Goal: Information Seeking & Learning: Learn about a topic

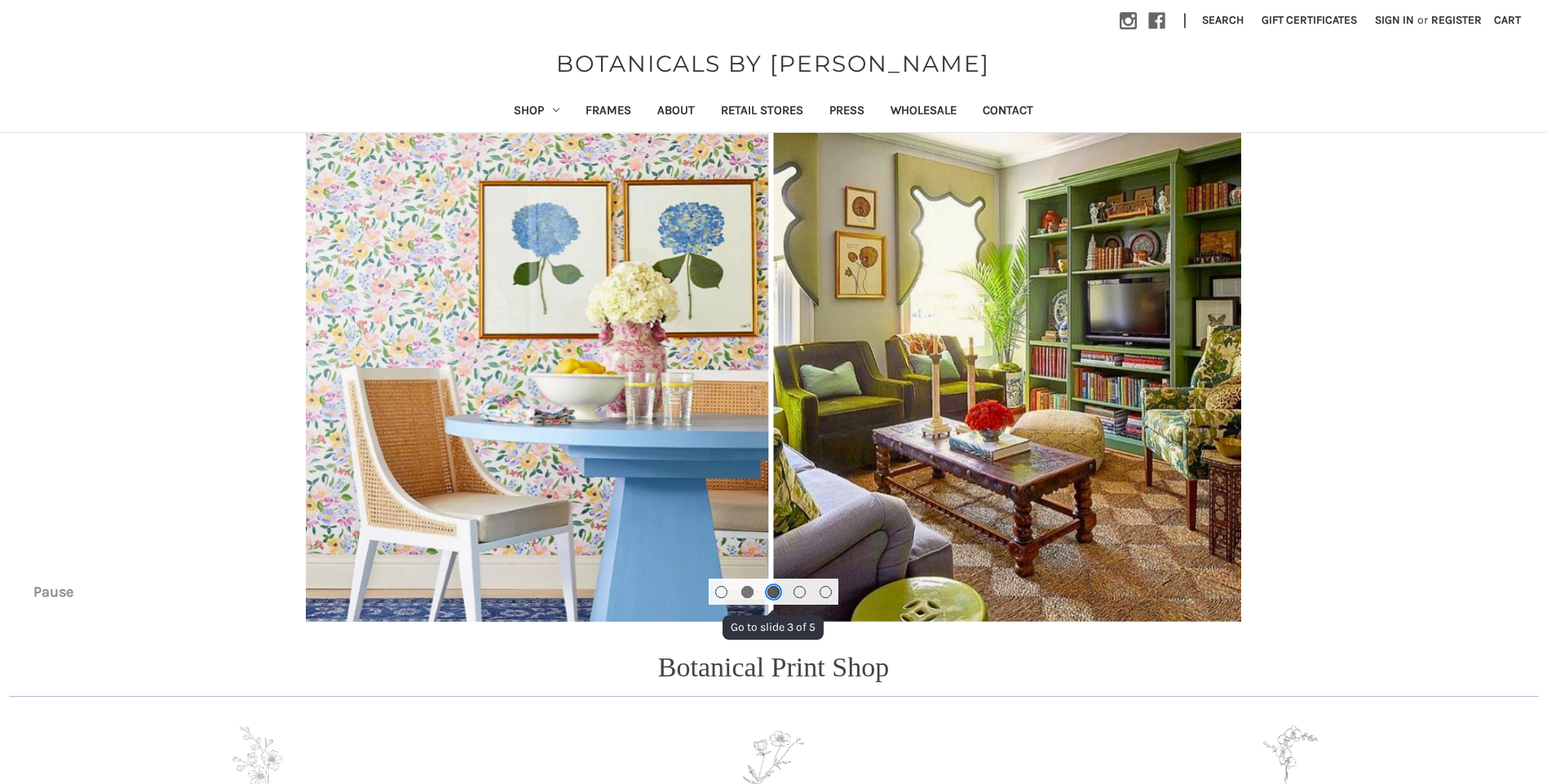
click at [770, 597] on button "Go to slide 3 of 5" at bounding box center [773, 591] width 12 height 12
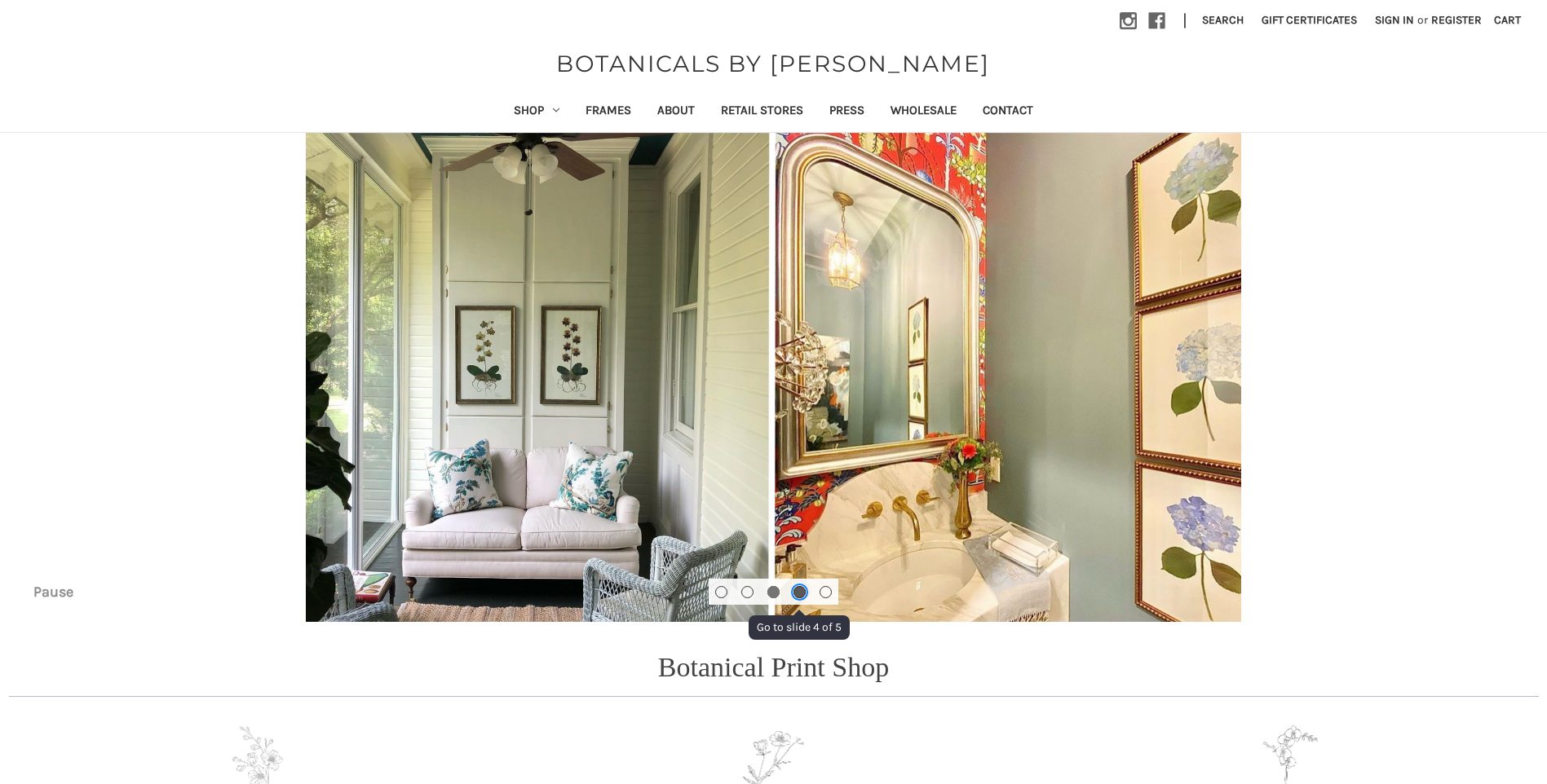
click at [797, 591] on button "Go to slide 4 of 5" at bounding box center [799, 591] width 12 height 12
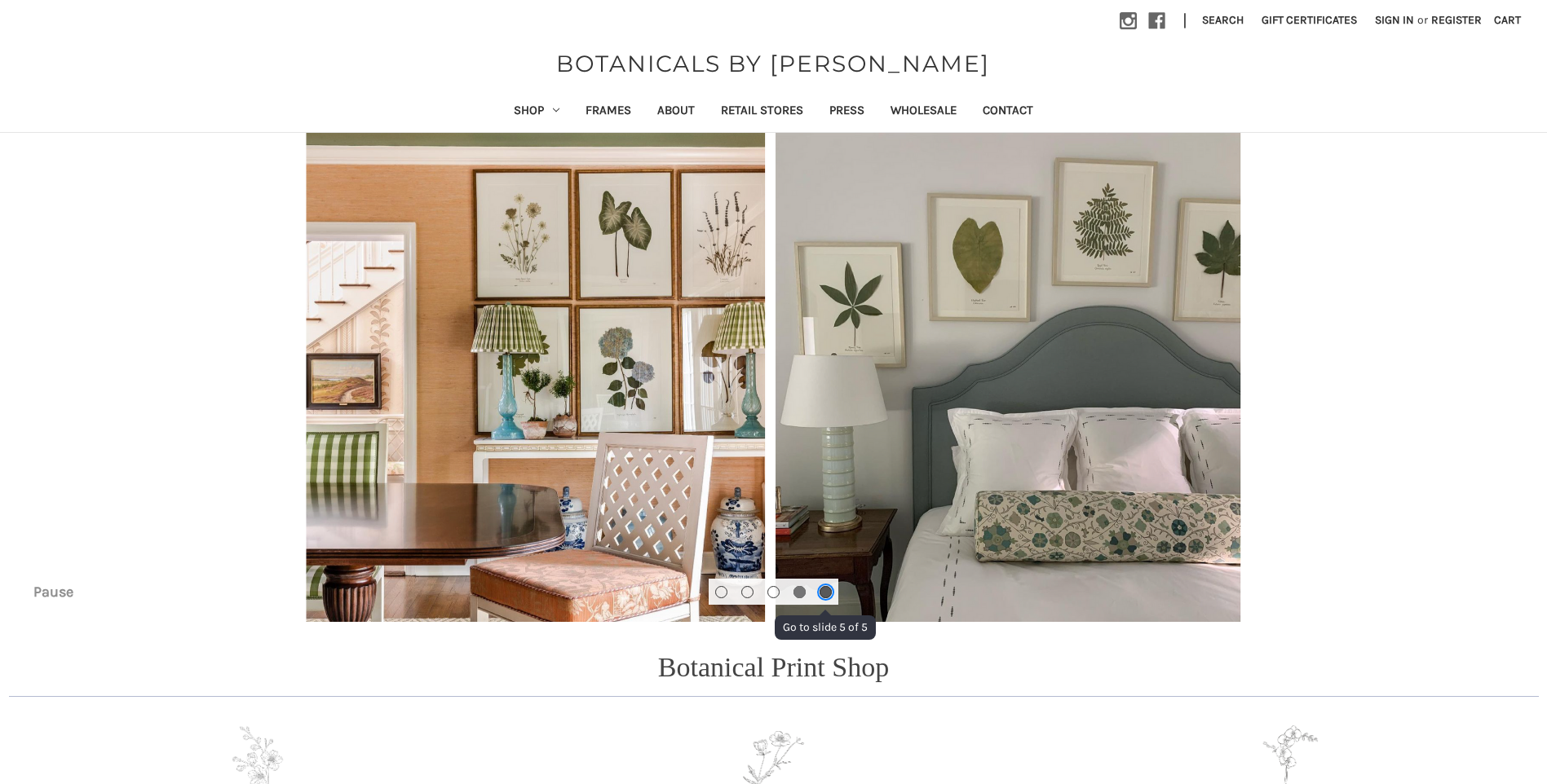
click at [826, 589] on button "Go to slide 5 of 5" at bounding box center [825, 591] width 12 height 12
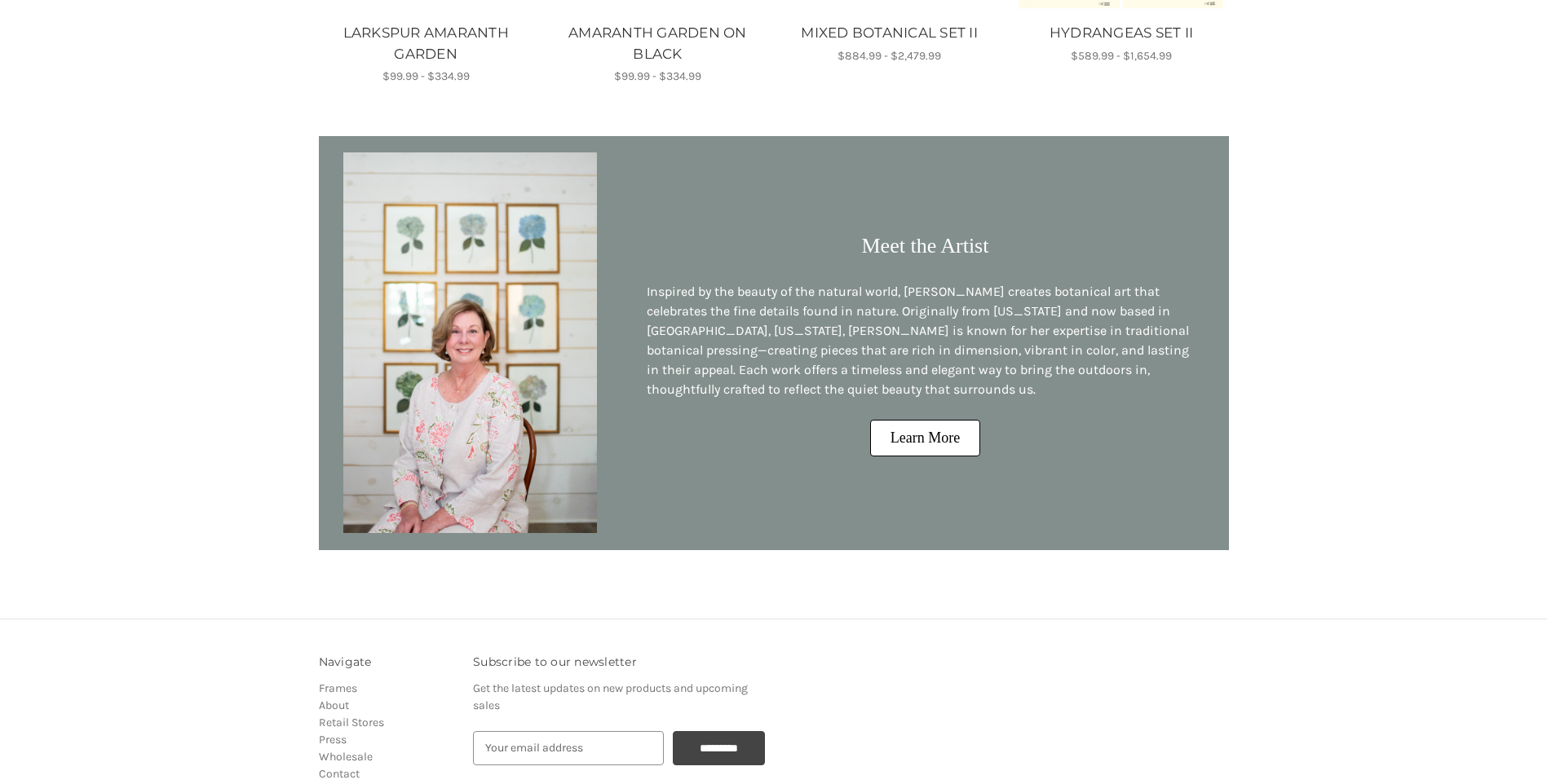
scroll to position [1305, 0]
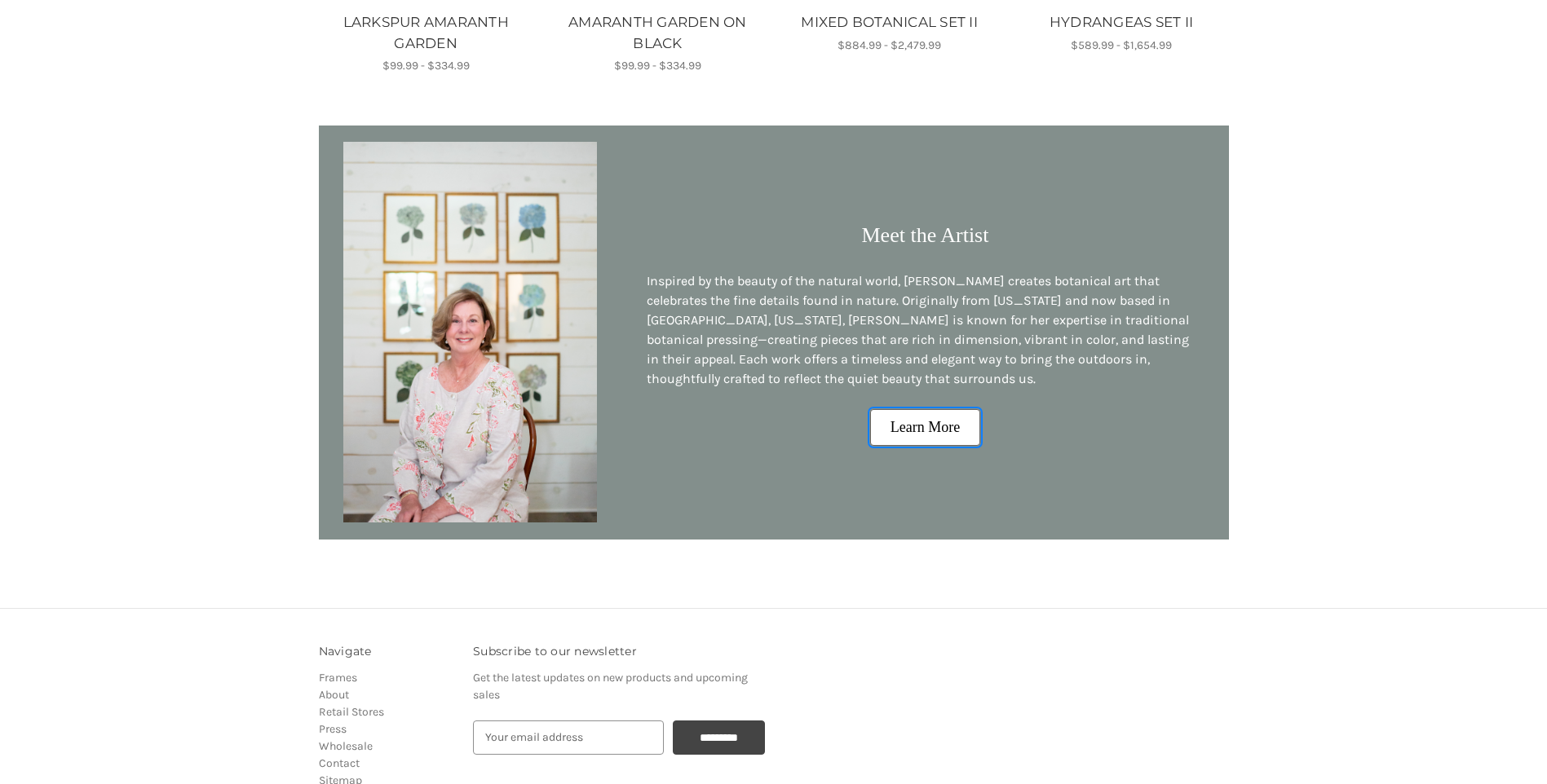
click at [926, 420] on link "Learn More" at bounding box center [925, 427] width 110 height 36
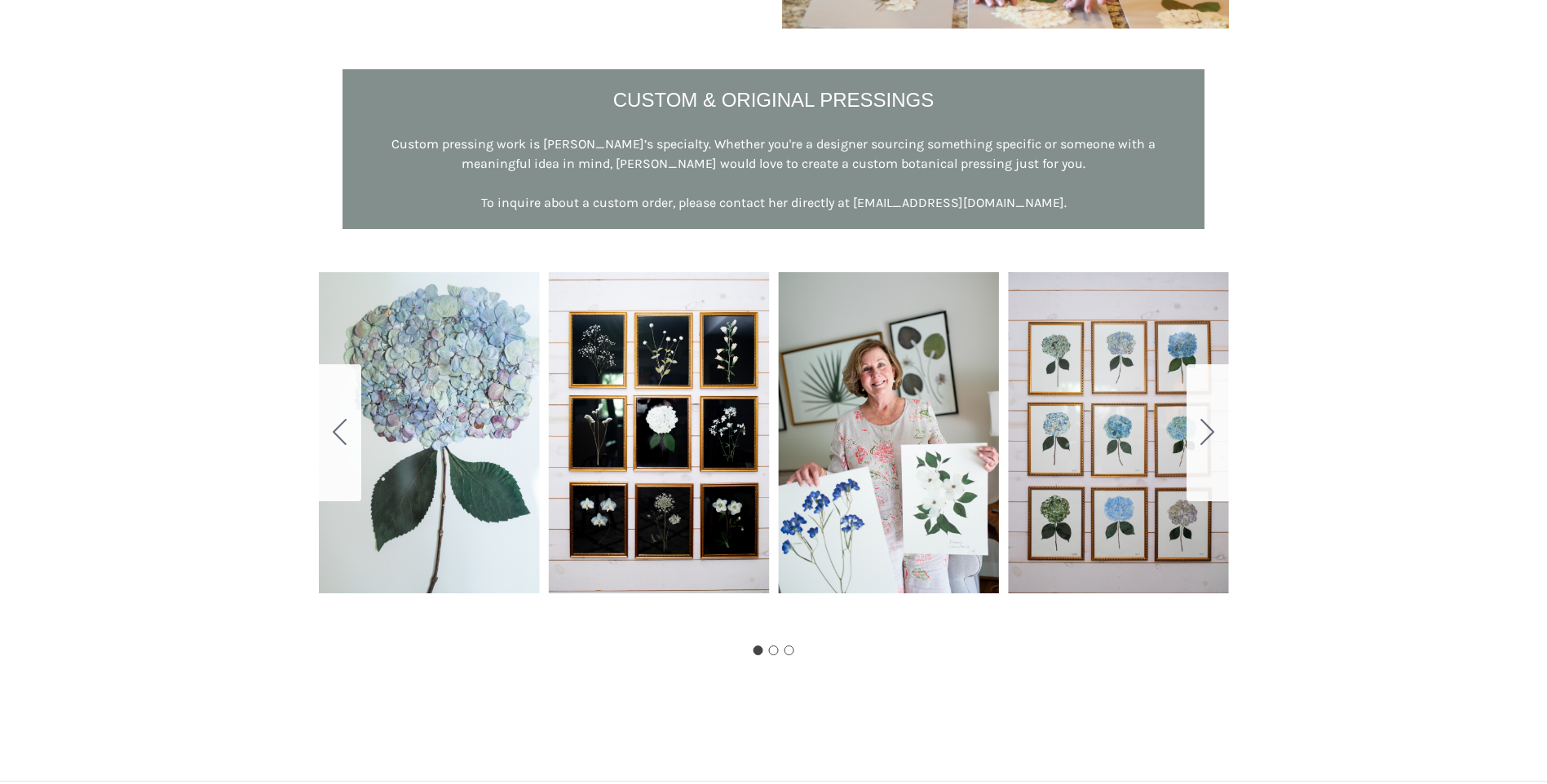
scroll to position [897, 0]
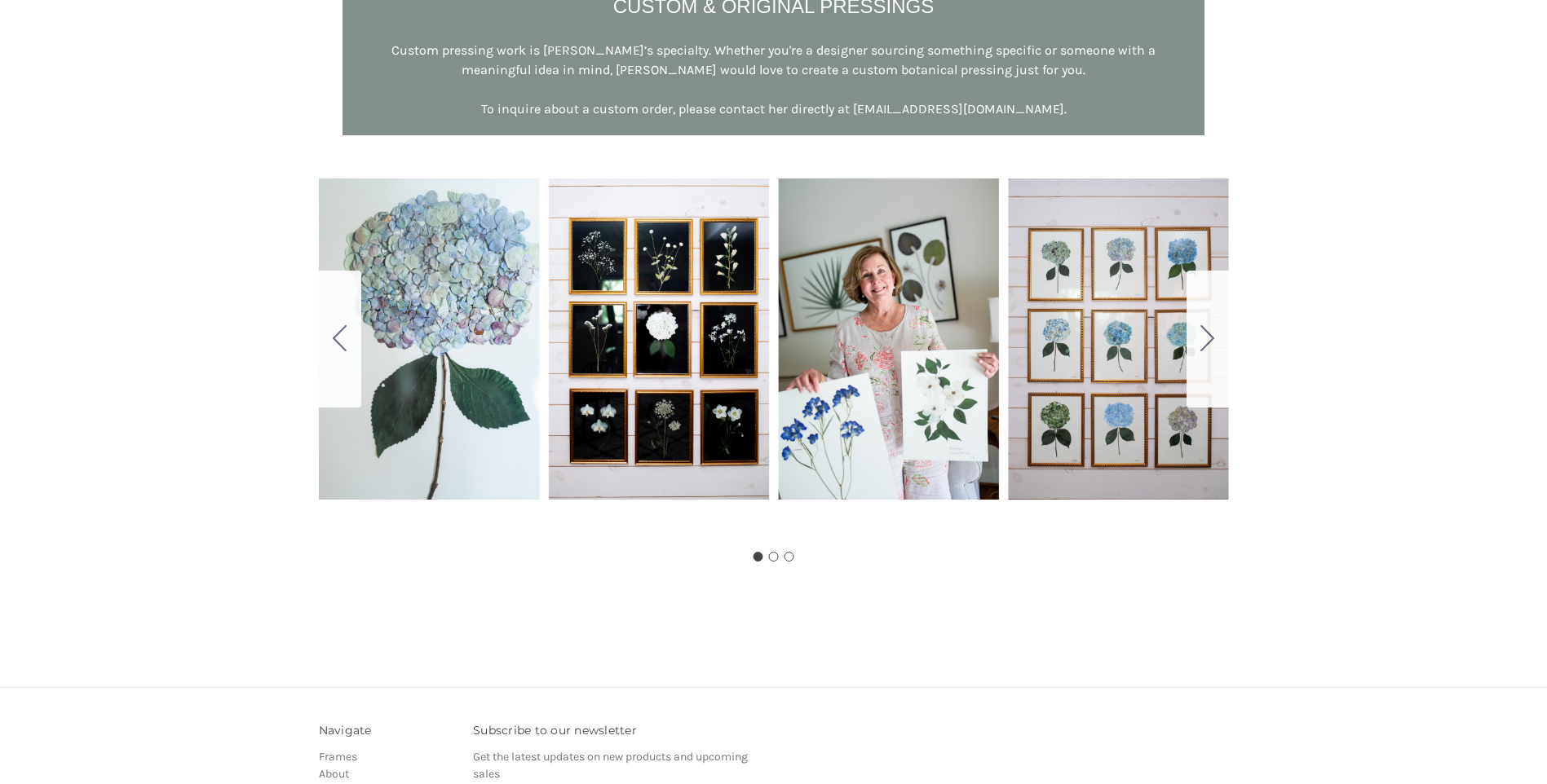
click at [489, 307] on div "Carousel Title Add a description for your carousel slide. You can use this to p…" at bounding box center [774, 339] width 910 height 407
click at [1208, 346] on icon "Go to slide 2" at bounding box center [1207, 339] width 14 height 26
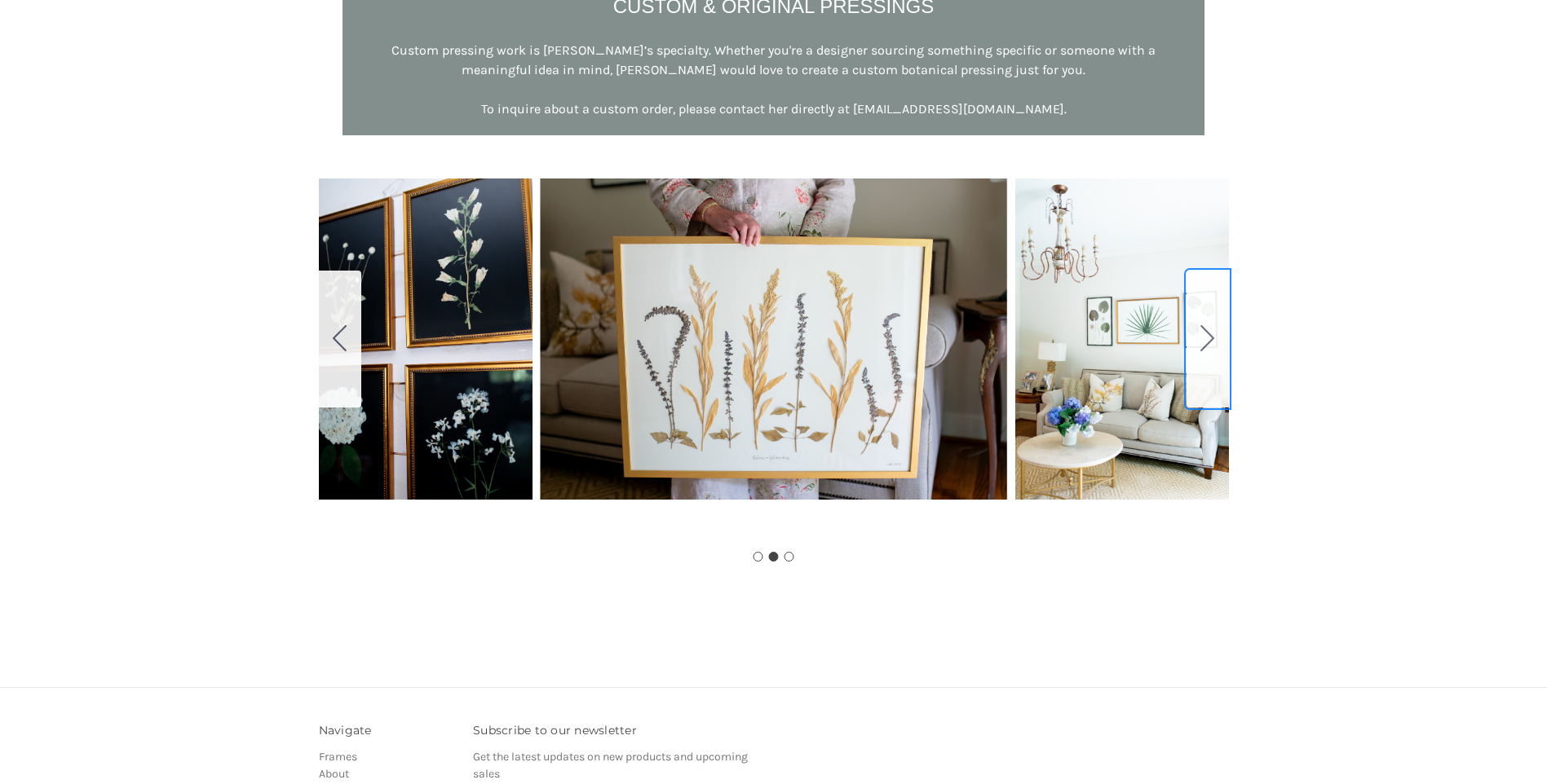
click at [1208, 346] on icon "Go to slide 3" at bounding box center [1207, 339] width 14 height 26
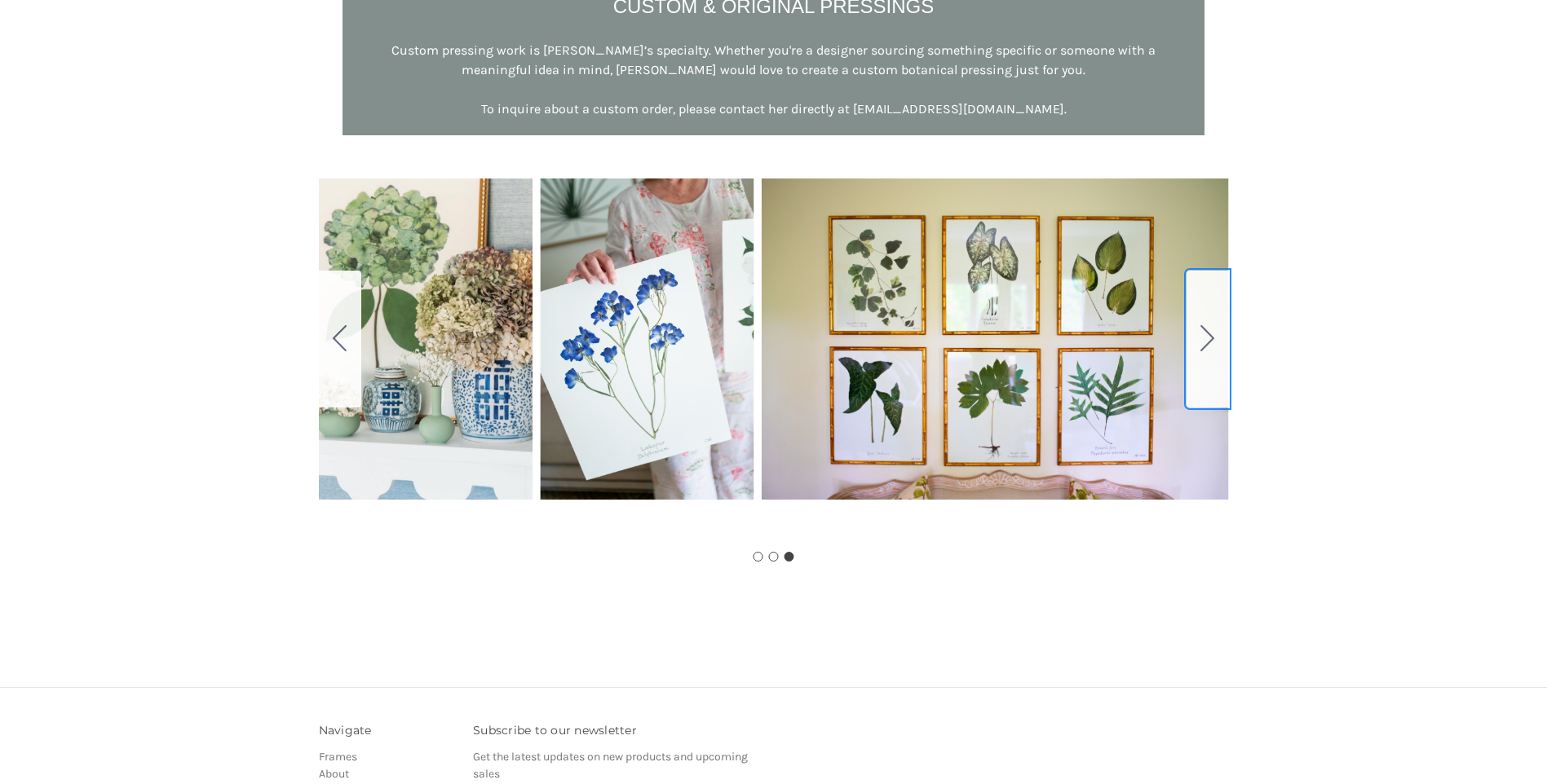
click at [1208, 346] on icon "Go to slide 1" at bounding box center [1207, 339] width 14 height 26
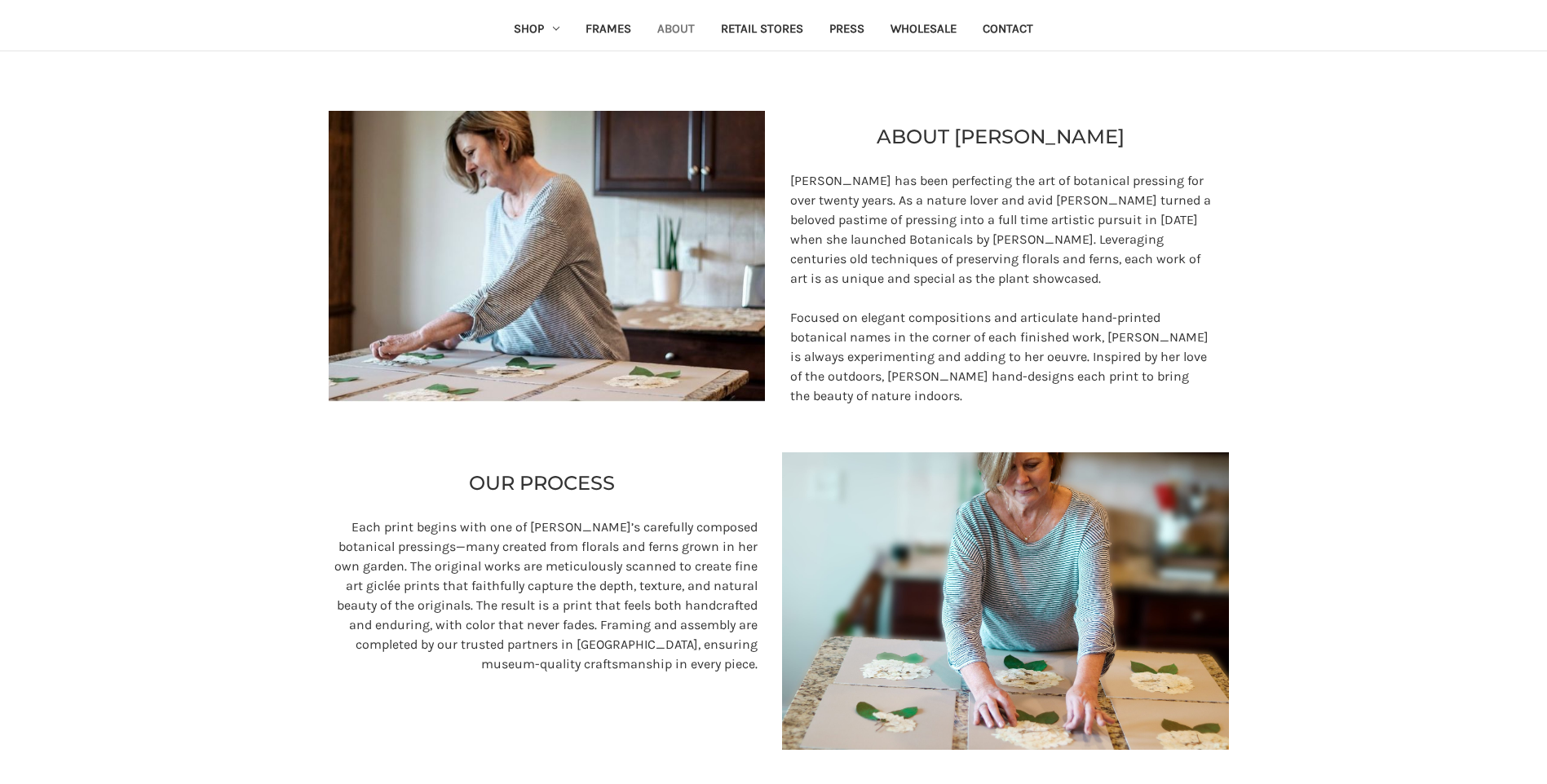
scroll to position [0, 0]
